Goal: Information Seeking & Learning: Understand process/instructions

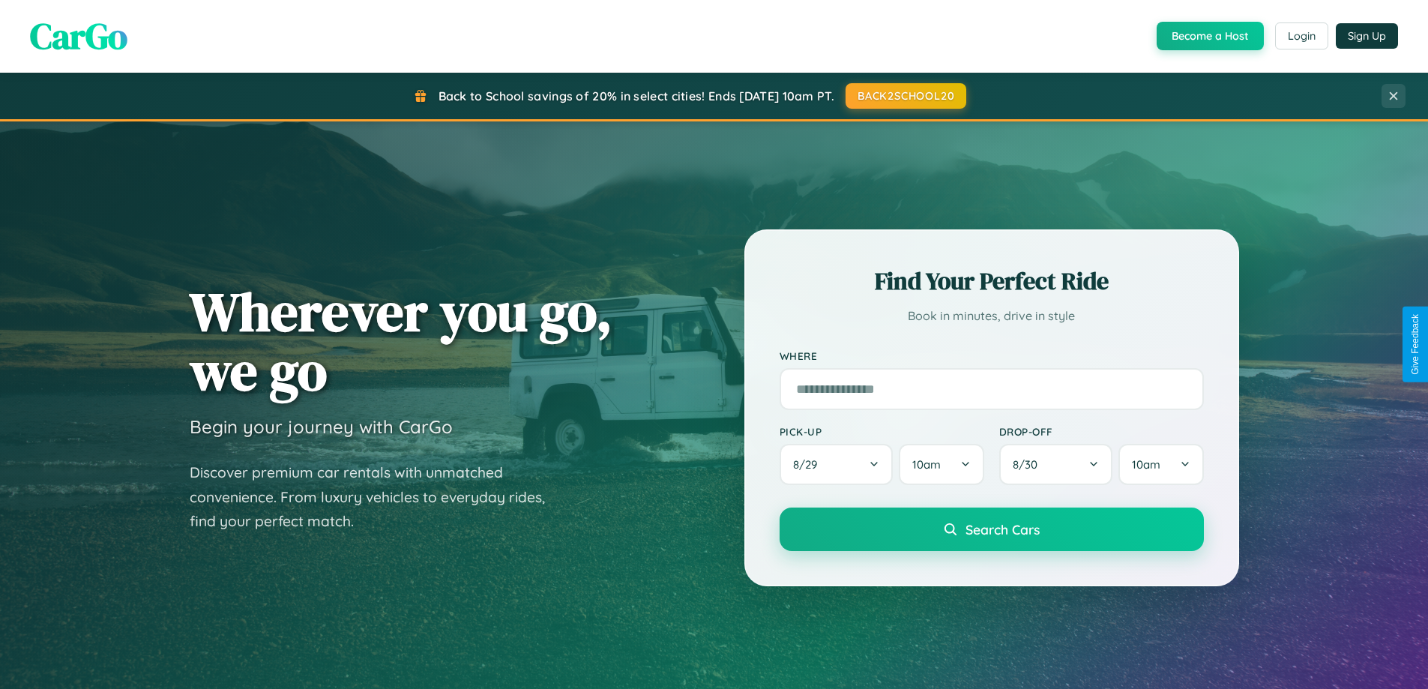
scroll to position [2884, 0]
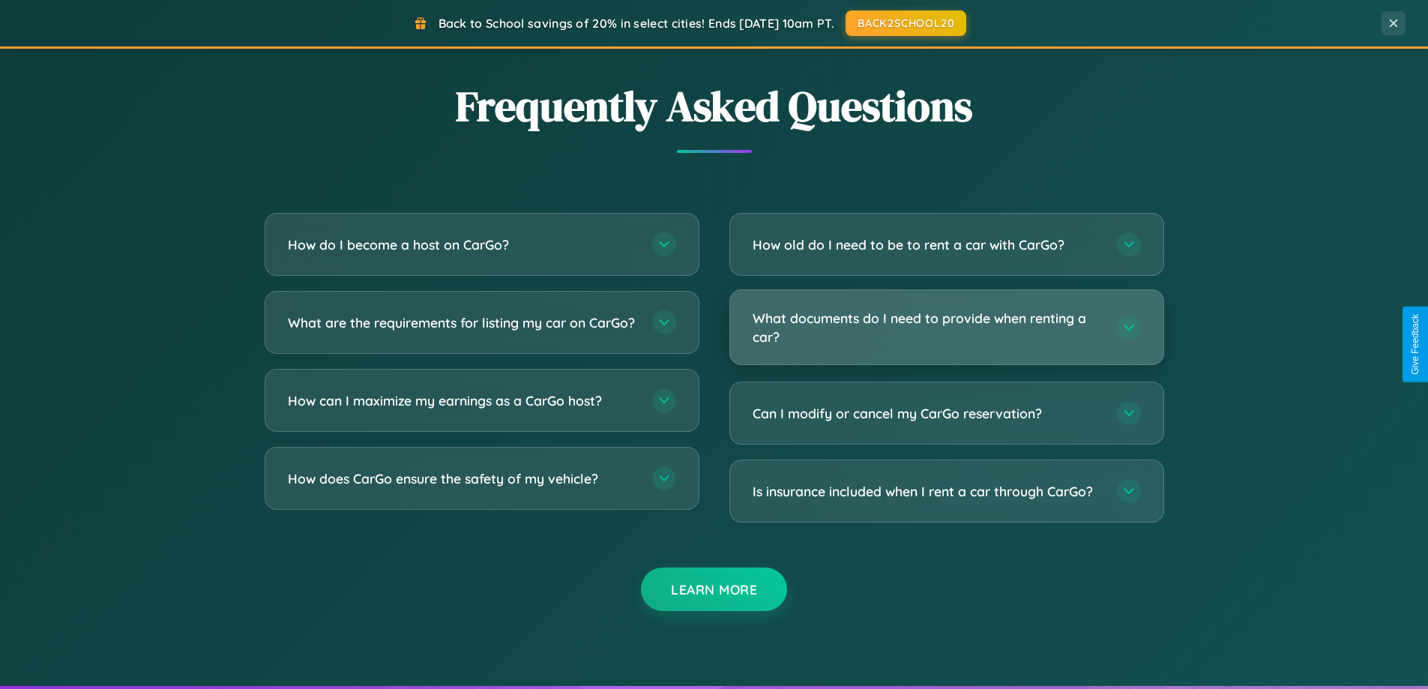
click at [946, 327] on h3 "What documents do I need to provide when renting a car?" at bounding box center [926, 327] width 349 height 37
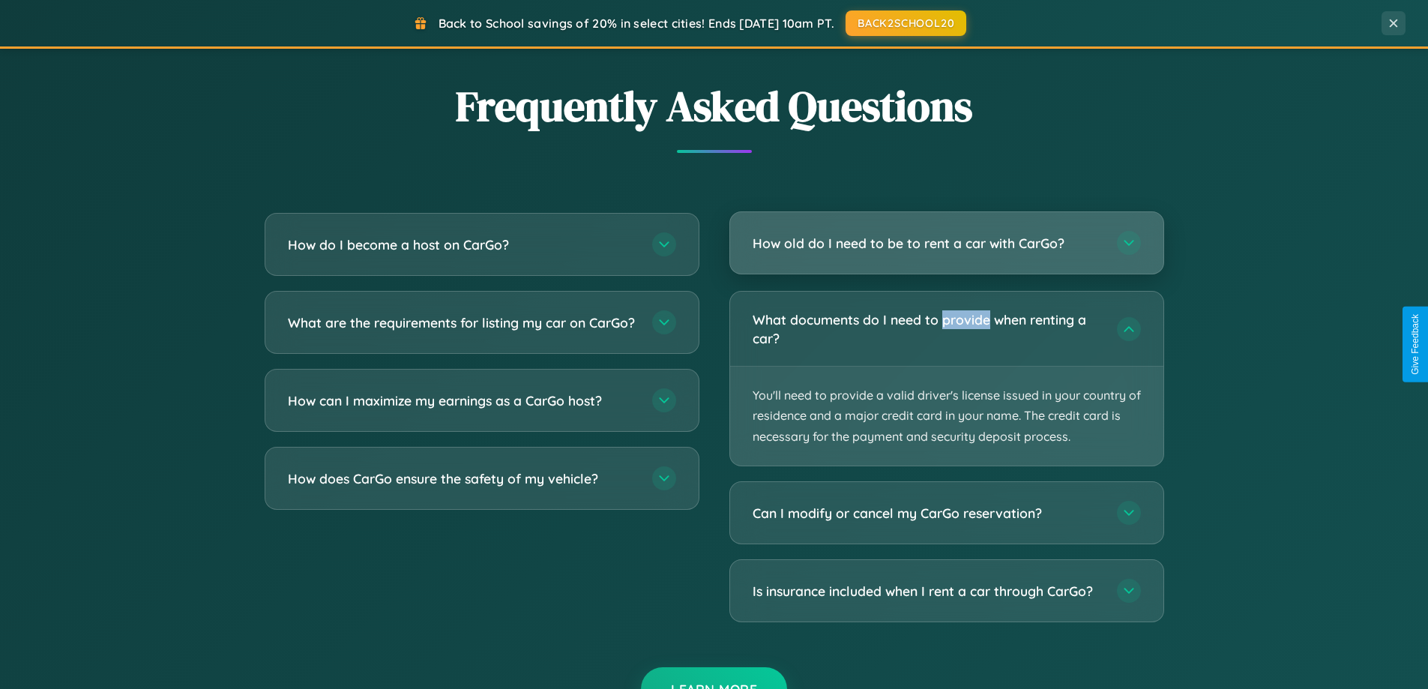
click at [946, 244] on h3 "How old do I need to be to rent a car with CarGo?" at bounding box center [926, 243] width 349 height 19
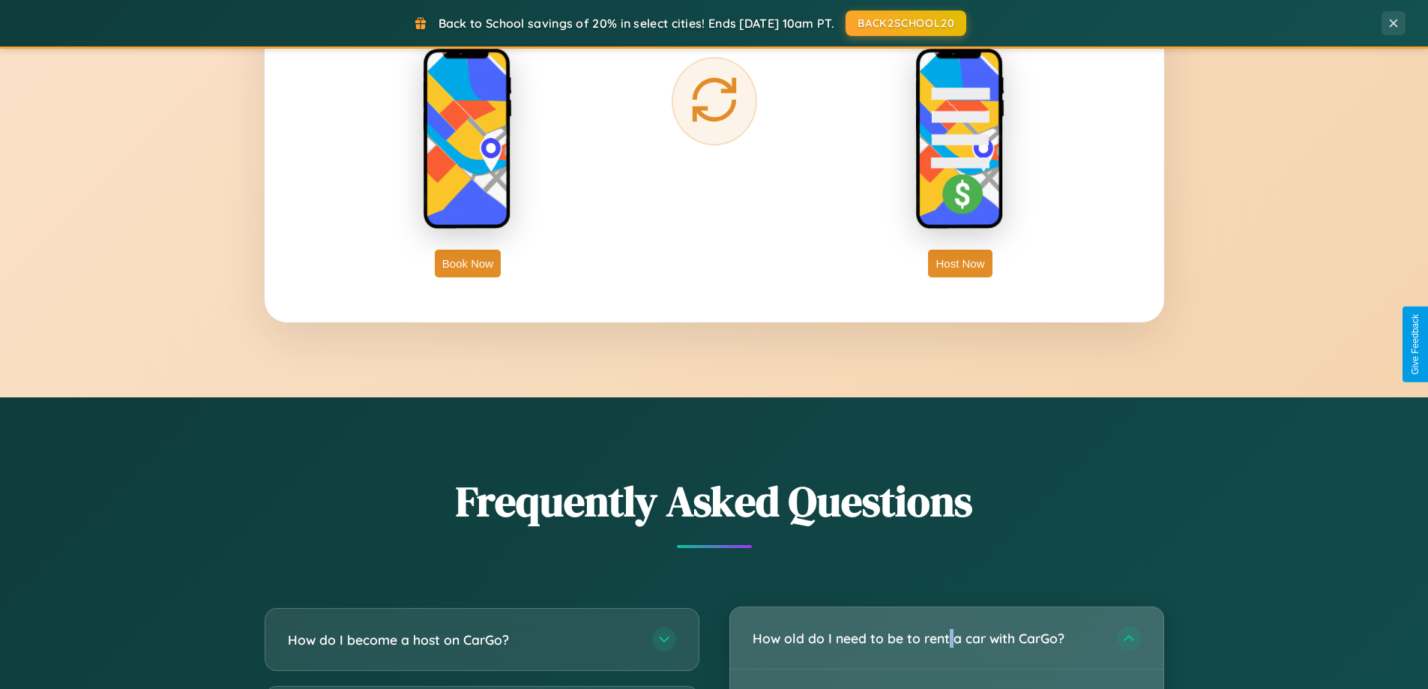
scroll to position [2408, 0]
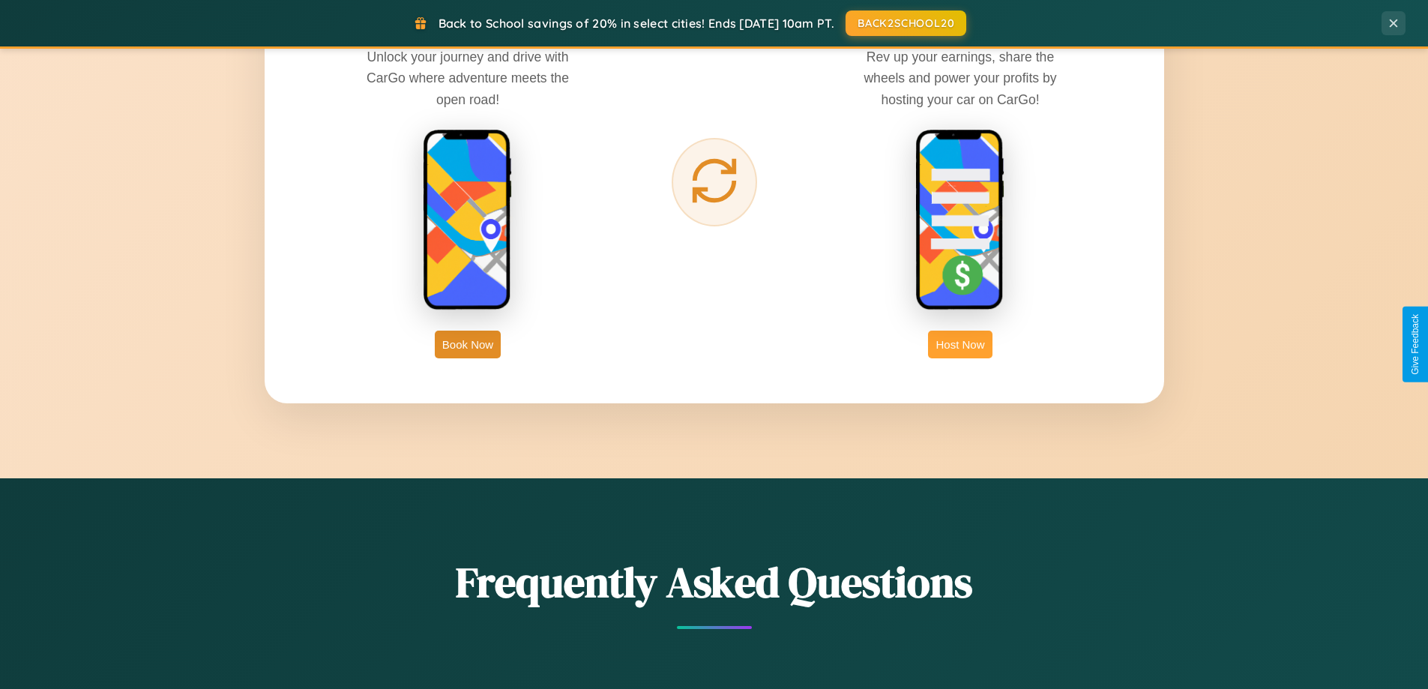
click at [960, 344] on button "Host Now" at bounding box center [960, 344] width 64 height 28
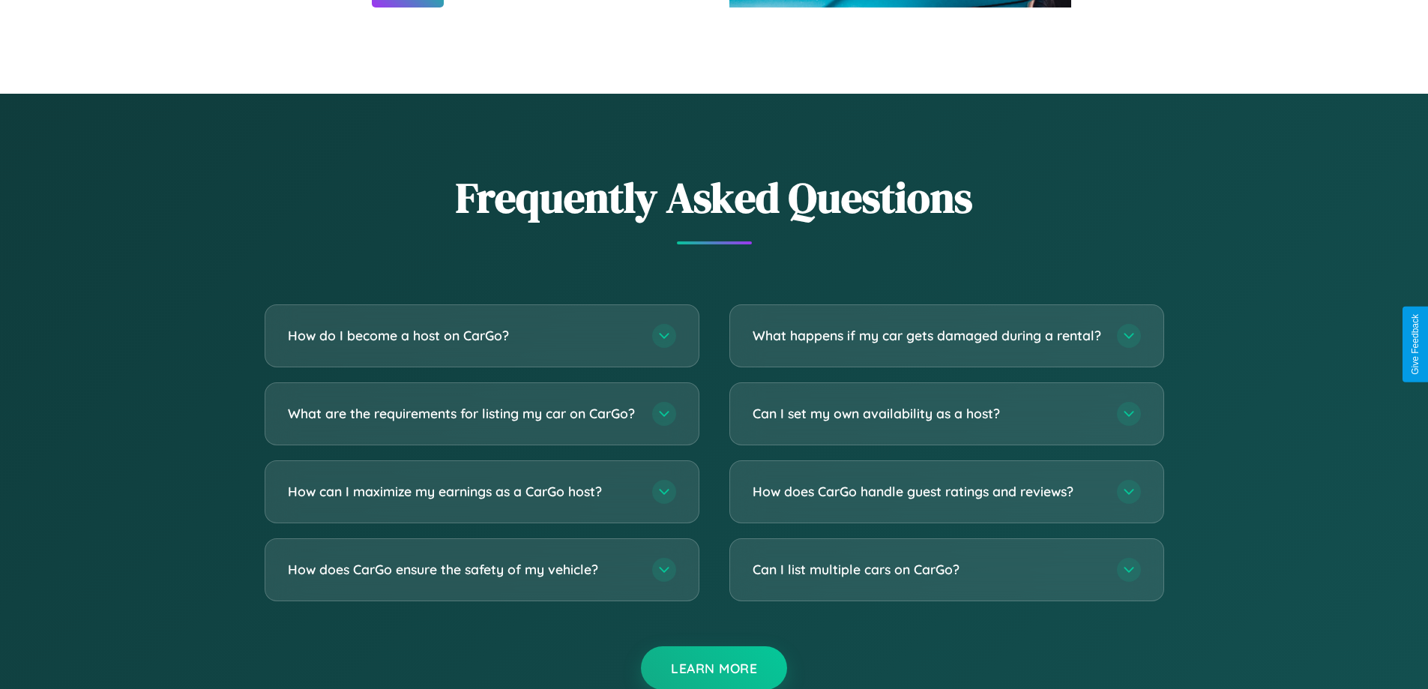
scroll to position [2026, 0]
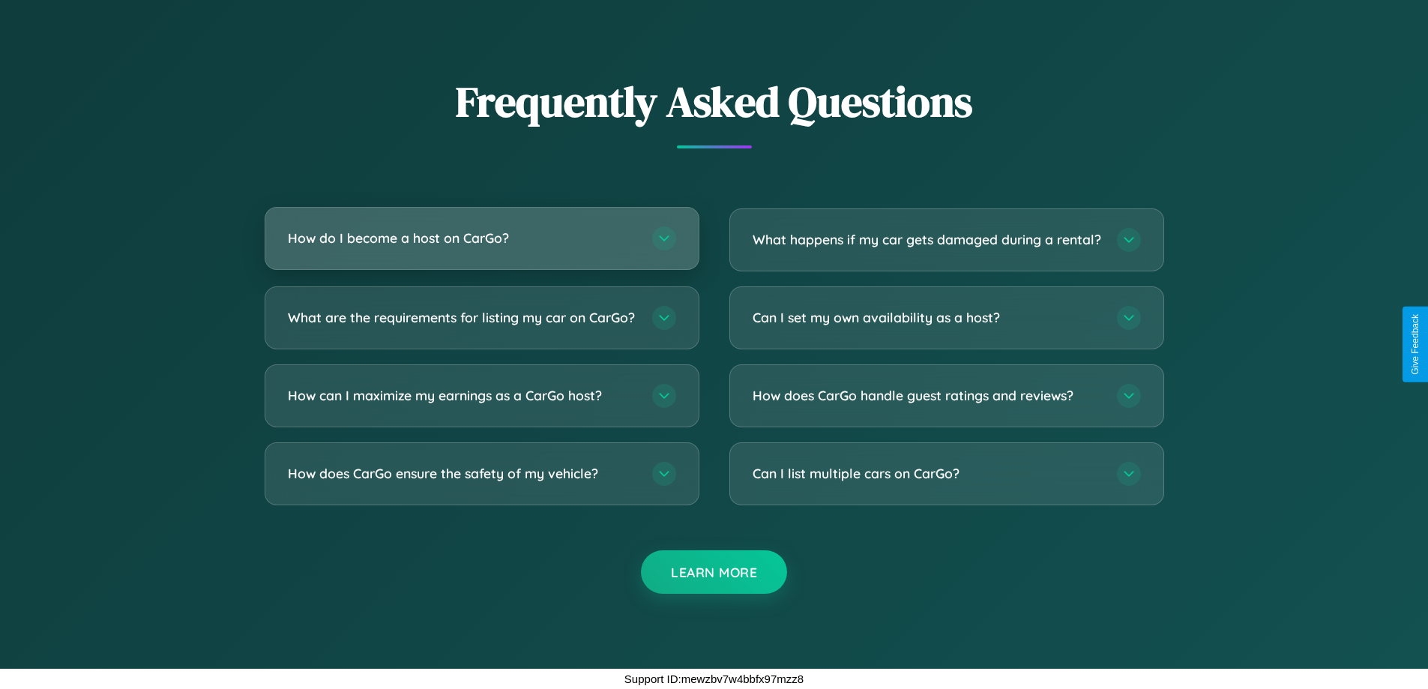
click at [481, 229] on h3 "How do I become a host on CarGo?" at bounding box center [462, 238] width 349 height 19
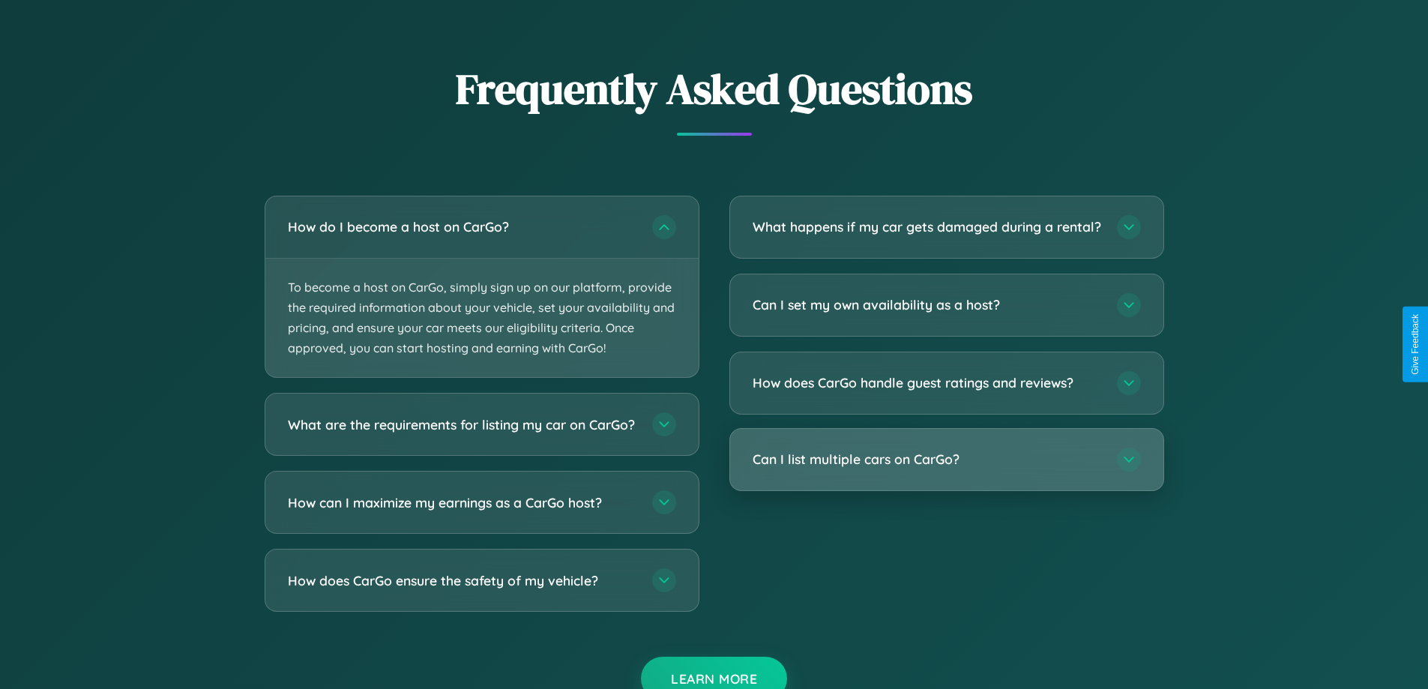
click at [946, 468] on h3 "Can I list multiple cars on CarGo?" at bounding box center [926, 459] width 349 height 19
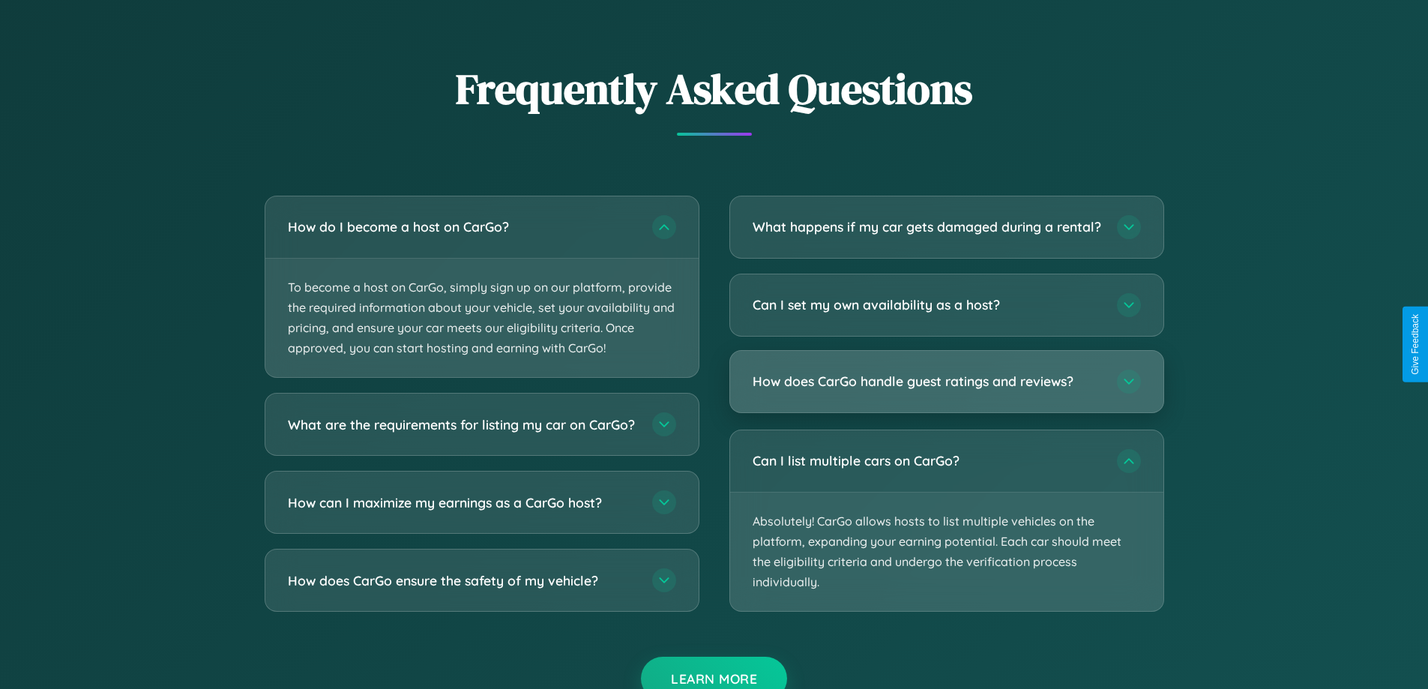
click at [946, 390] on h3 "How does CarGo handle guest ratings and reviews?" at bounding box center [926, 381] width 349 height 19
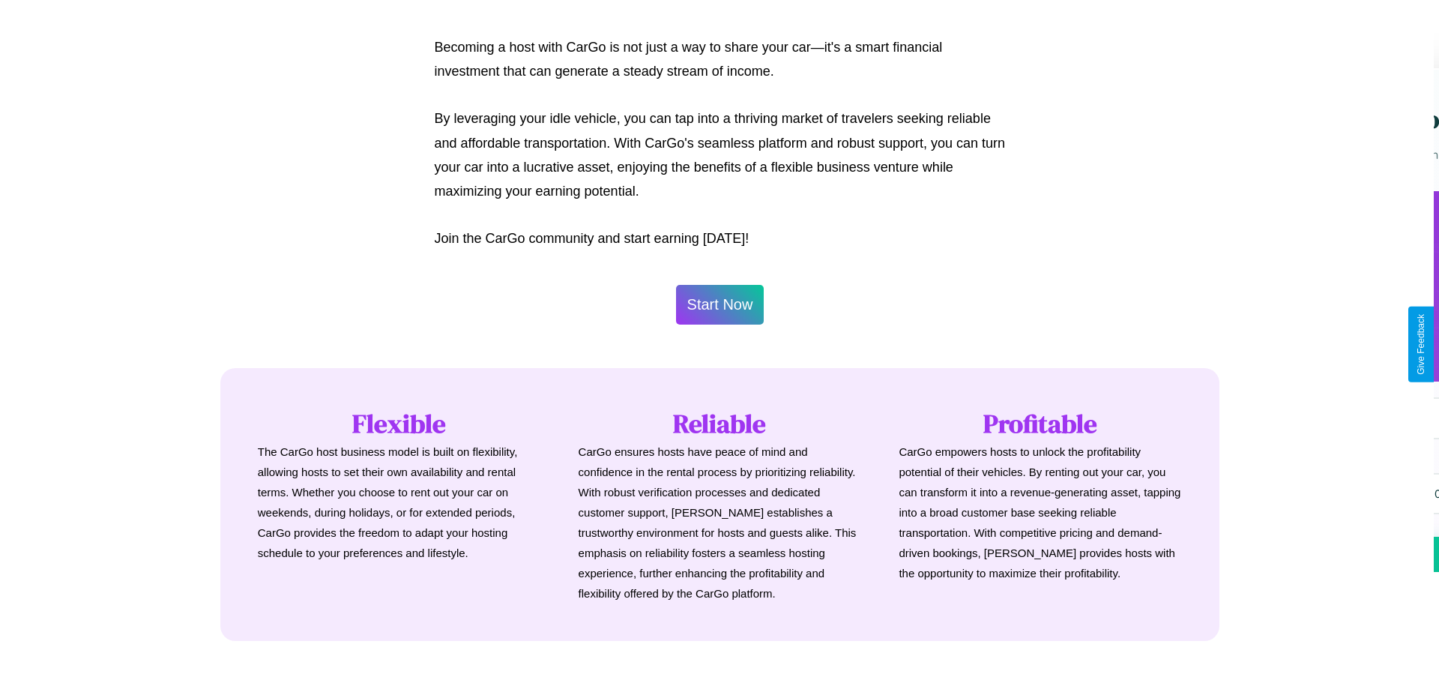
scroll to position [724, 0]
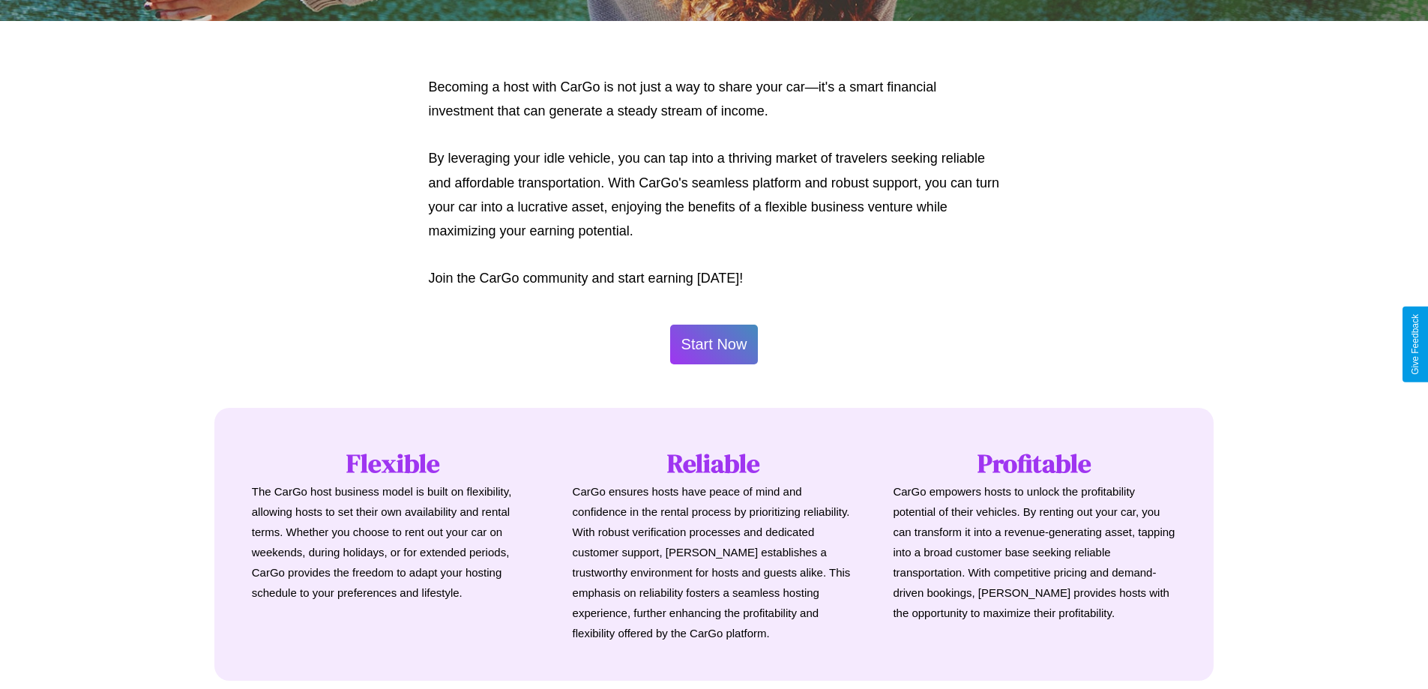
click at [713, 344] on button "Start Now" at bounding box center [714, 344] width 88 height 40
